Goal: Task Accomplishment & Management: Manage account settings

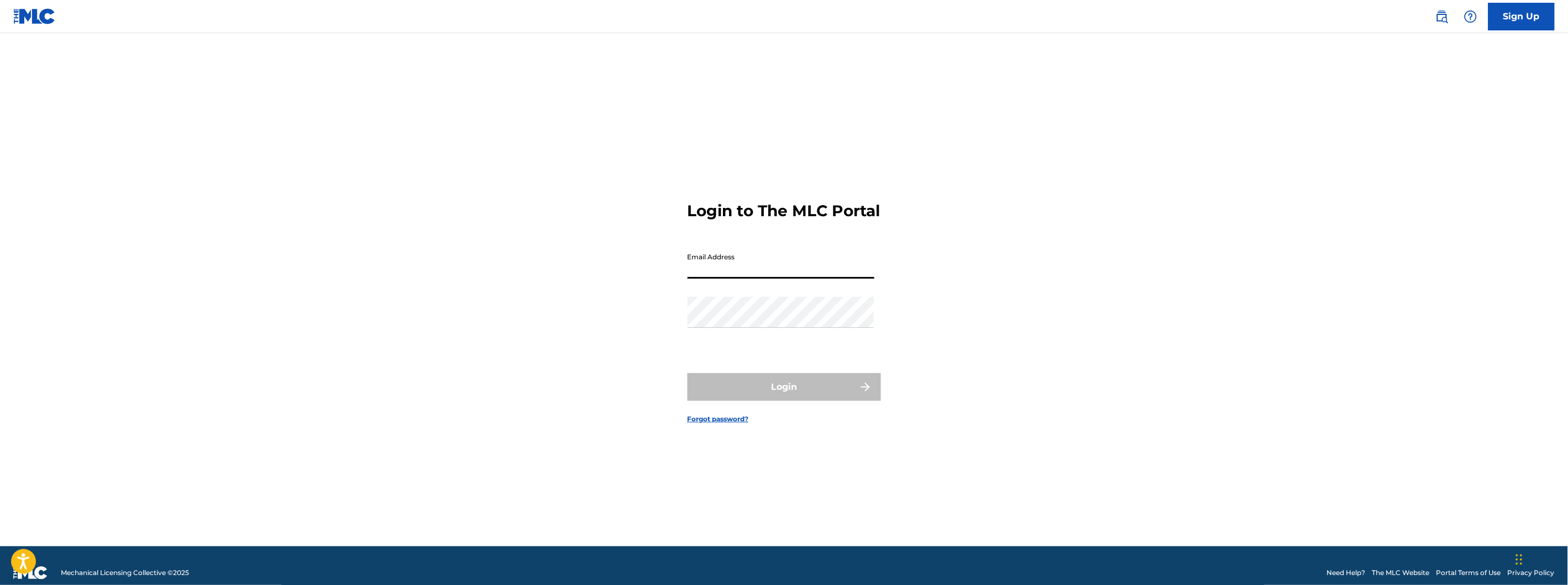
click at [786, 266] on input "Email Address" at bounding box center [781, 263] width 187 height 32
type input "[EMAIL_ADDRESS][DOMAIN_NAME]"
click at [765, 343] on div "Password" at bounding box center [781, 322] width 187 height 50
click at [886, 271] on div "Login to The MLC Portal Email Address [EMAIL_ADDRESS][DOMAIN_NAME] Password Log…" at bounding box center [784, 303] width 774 height 485
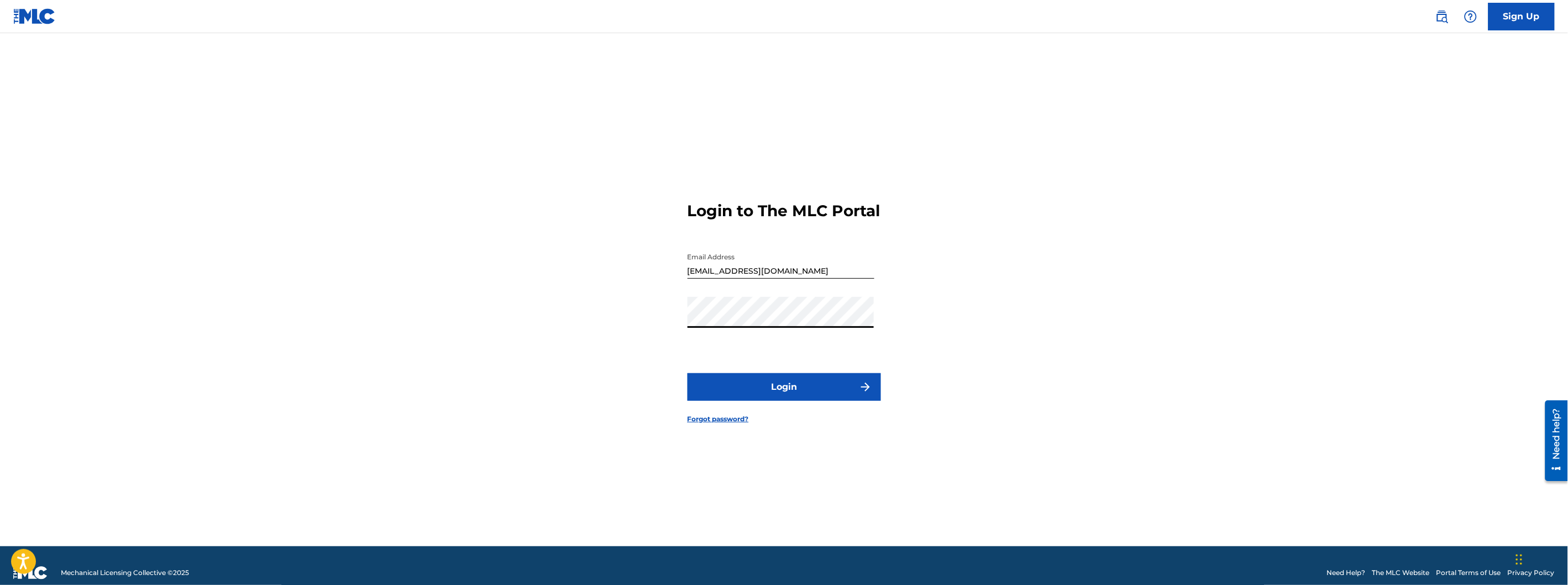
click at [811, 388] on button "Login" at bounding box center [785, 387] width 194 height 27
